Goal: Register for event/course

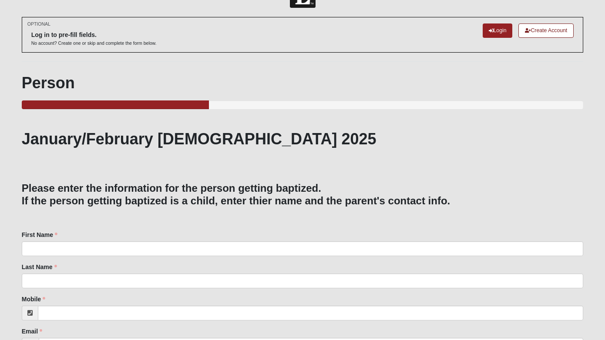
scroll to position [36, 0]
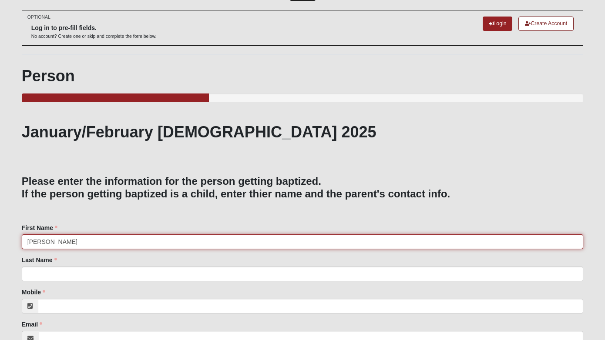
type input "Bruce"
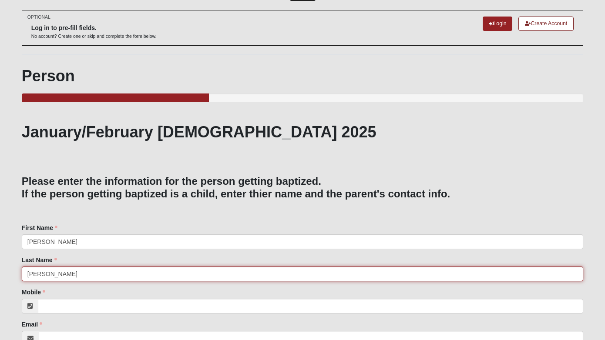
type input "Rouse"
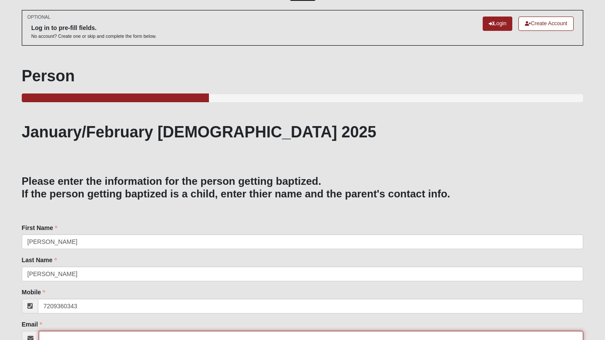
type input "(720) 936-0343"
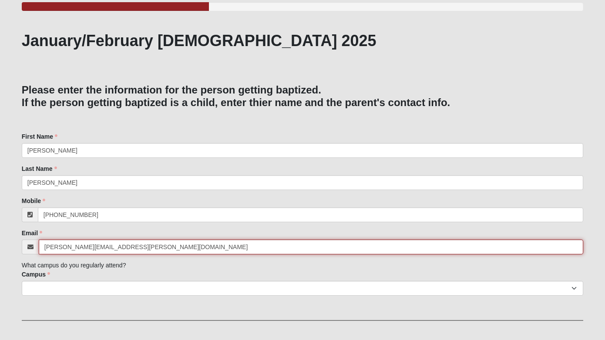
scroll to position [131, 0]
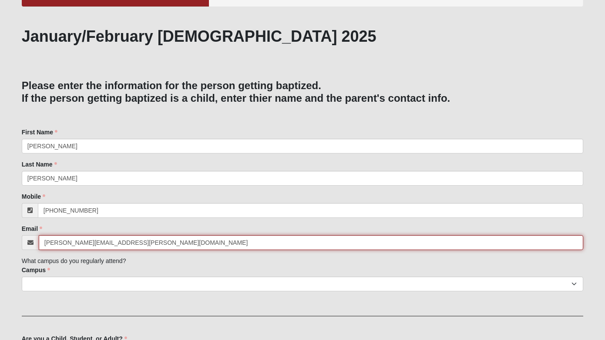
type input "bruce.rouse@coe22.com"
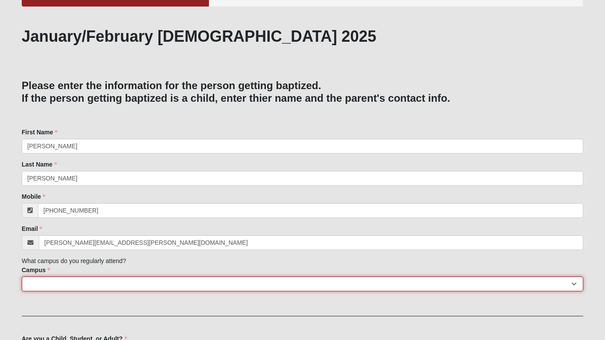
select select "17"
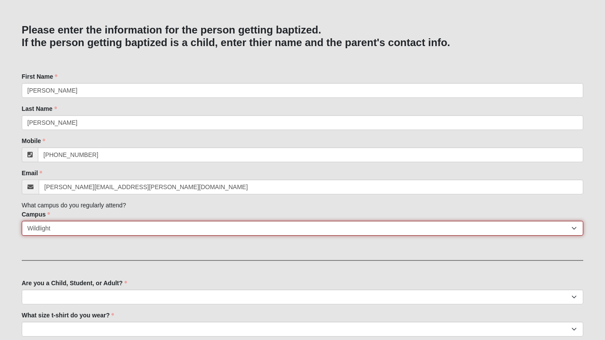
scroll to position [196, 0]
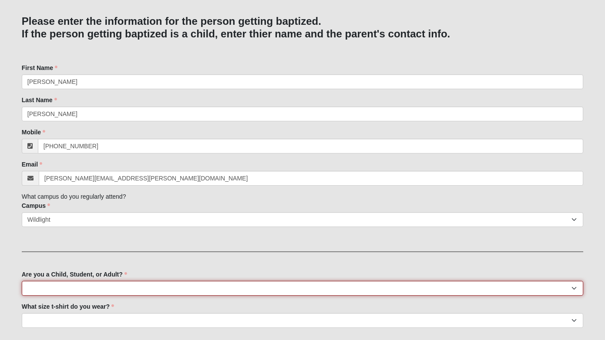
select select "Adult"
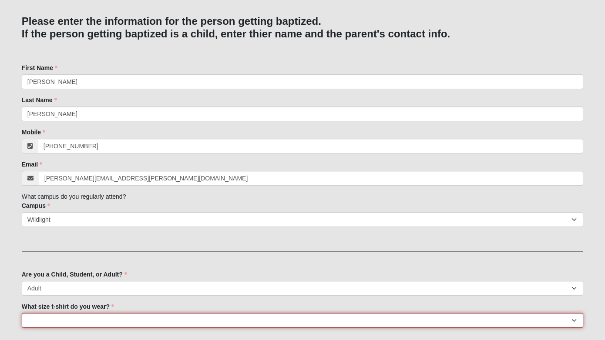
select select "Adult 2XL"
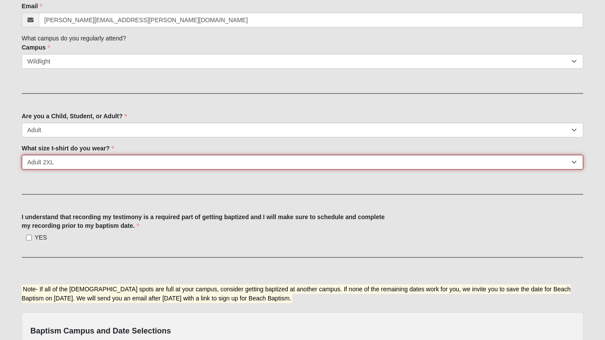
scroll to position [356, 0]
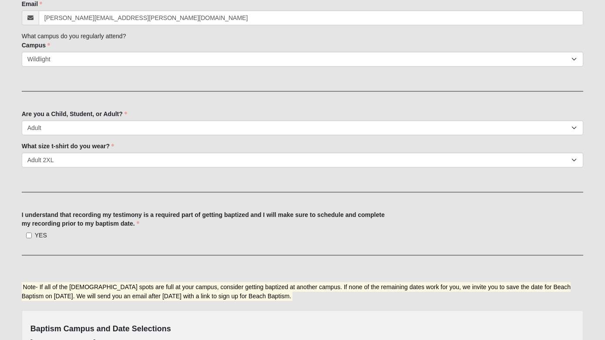
click at [29, 235] on input "YES" at bounding box center [29, 236] width 6 height 6
checkbox input "true"
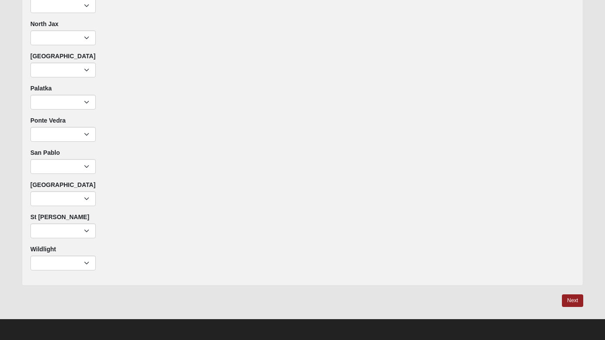
scroll to position [836, 0]
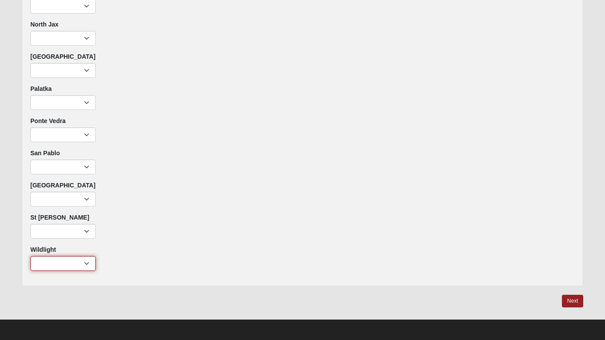
select select "426"
click at [571, 296] on link "Next" at bounding box center [572, 301] width 21 height 13
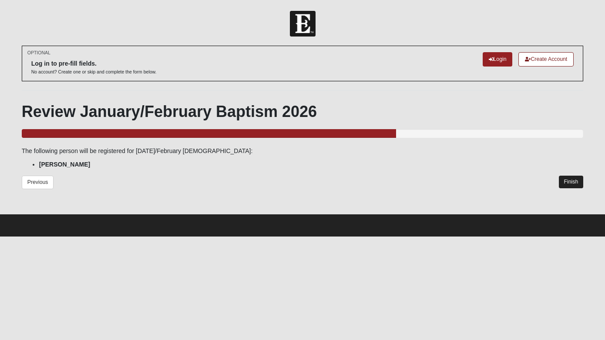
click at [575, 184] on link "Finish" at bounding box center [571, 182] width 25 height 13
